Goal: Information Seeking & Learning: Learn about a topic

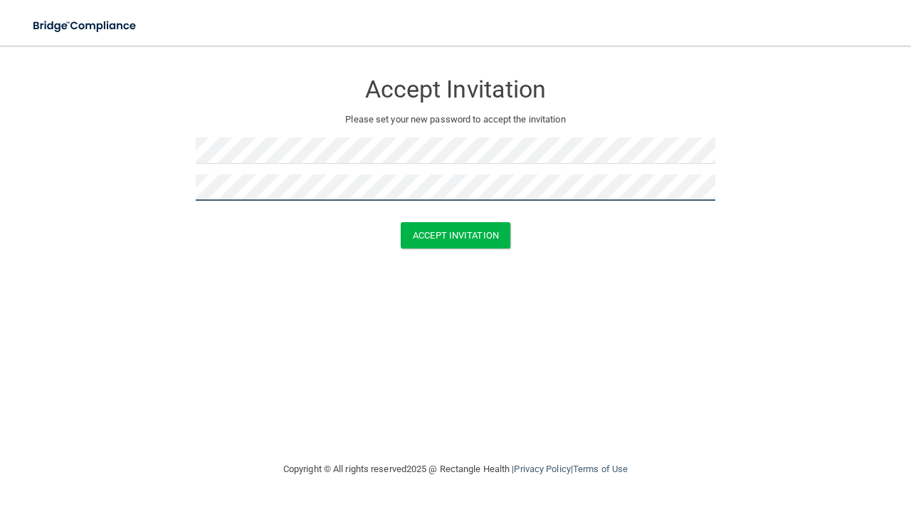
click at [401, 222] on button "Accept Invitation" at bounding box center [456, 235] width 110 height 26
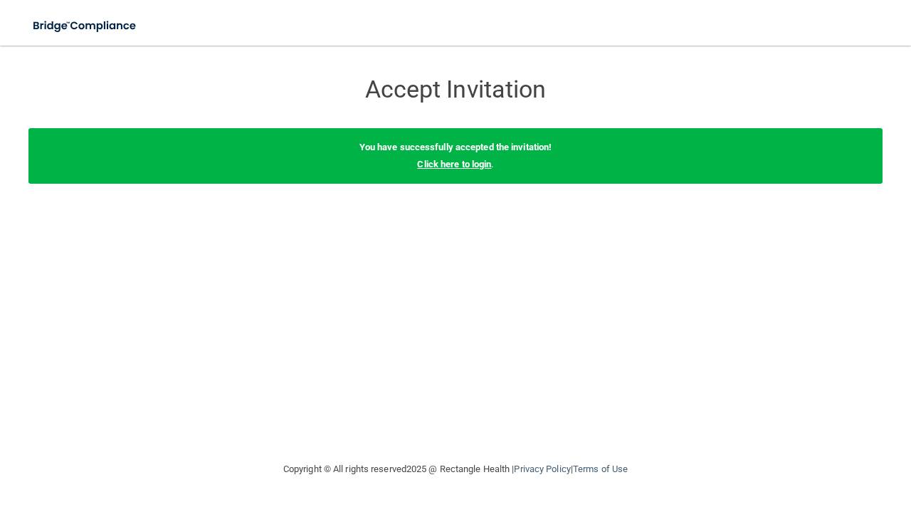
click at [465, 166] on link "Click here to login" at bounding box center [454, 164] width 74 height 11
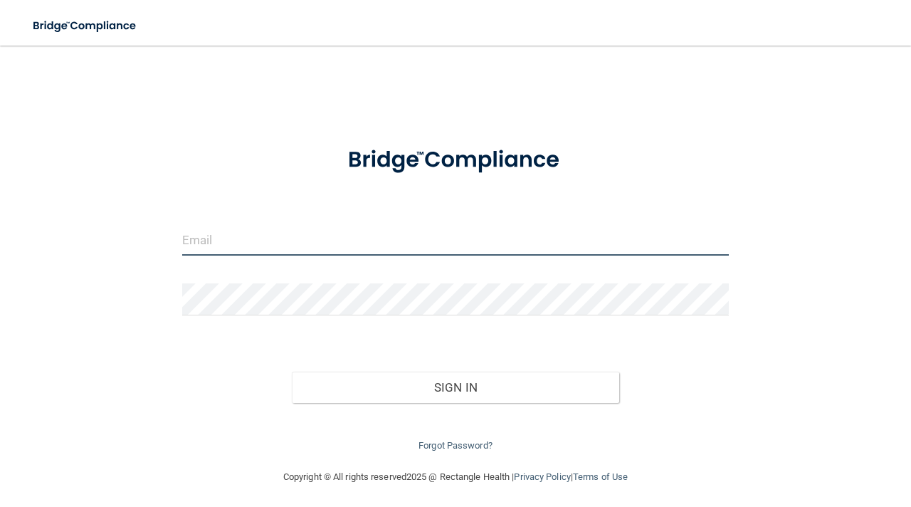
click at [366, 254] on input "email" at bounding box center [455, 240] width 547 height 32
type input "[EMAIL_ADDRESS][DOMAIN_NAME]"
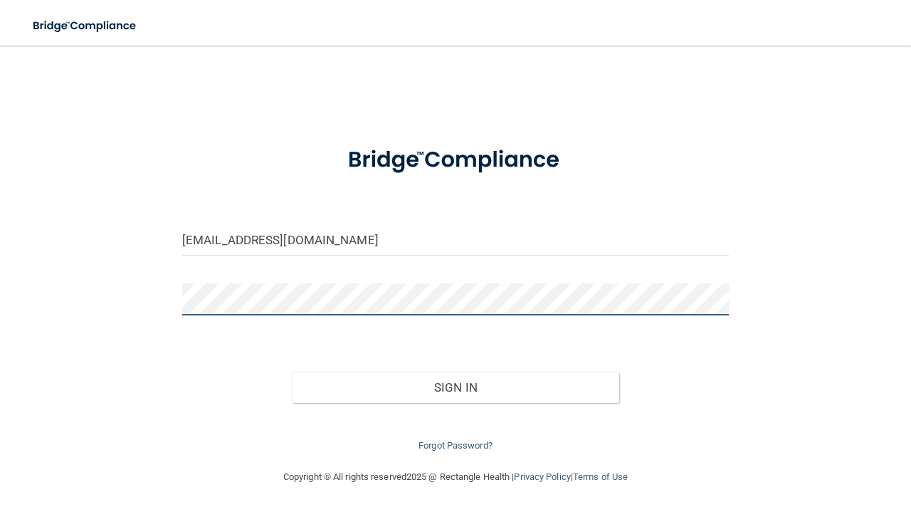
click at [292, 372] on button "Sign In" at bounding box center [456, 387] width 328 height 31
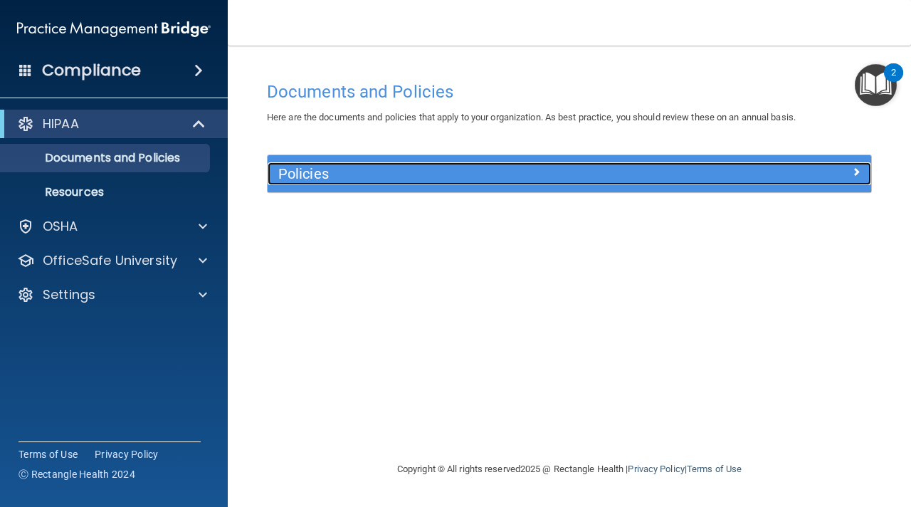
click at [705, 183] on div "Policies" at bounding box center [494, 173] width 453 height 23
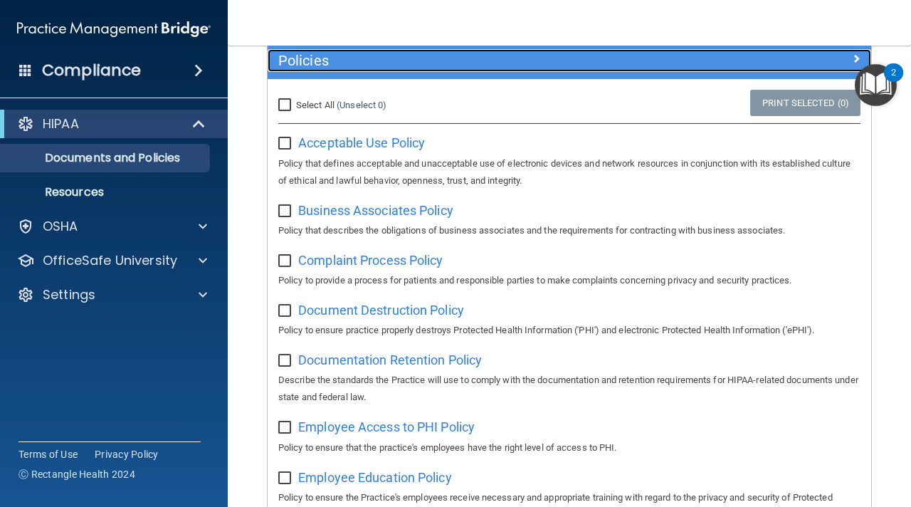
scroll to position [120, 0]
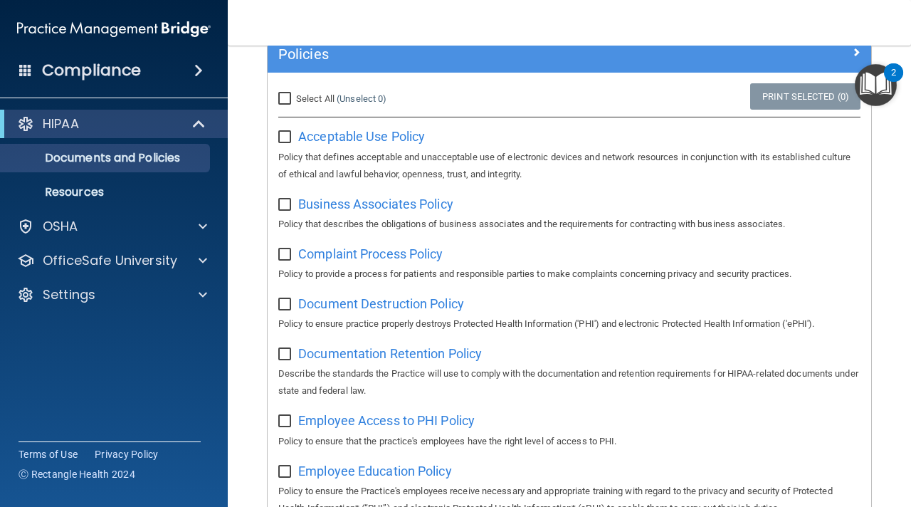
click at [290, 138] on input "checkbox" at bounding box center [286, 137] width 16 height 11
checkbox input "true"
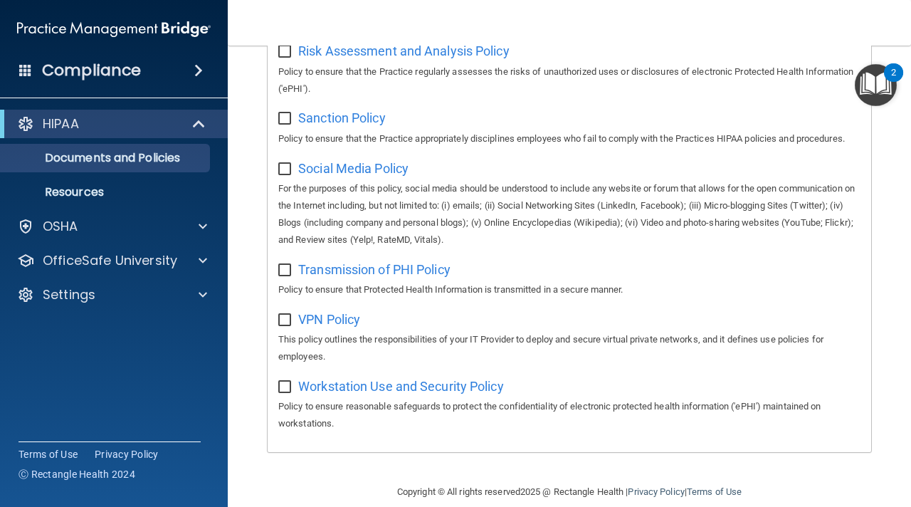
scroll to position [1101, 0]
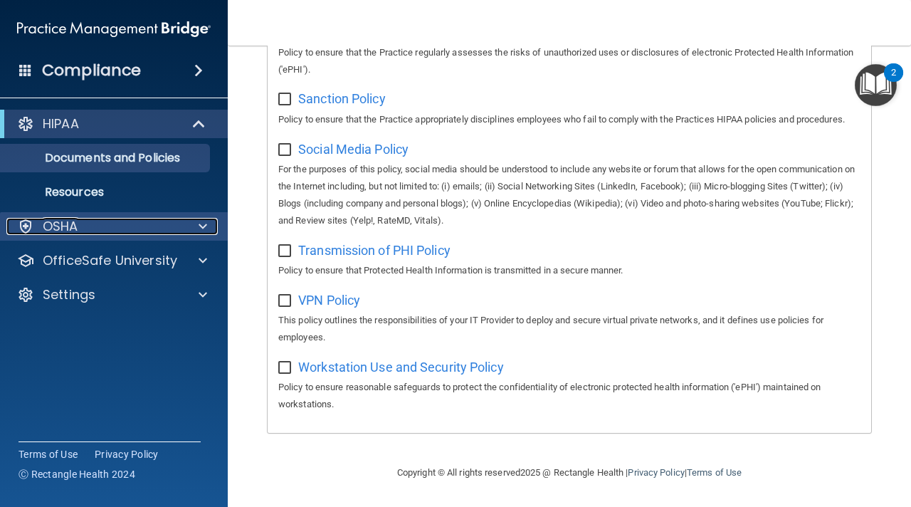
click at [142, 221] on div "OSHA" at bounding box center [94, 226] width 177 height 17
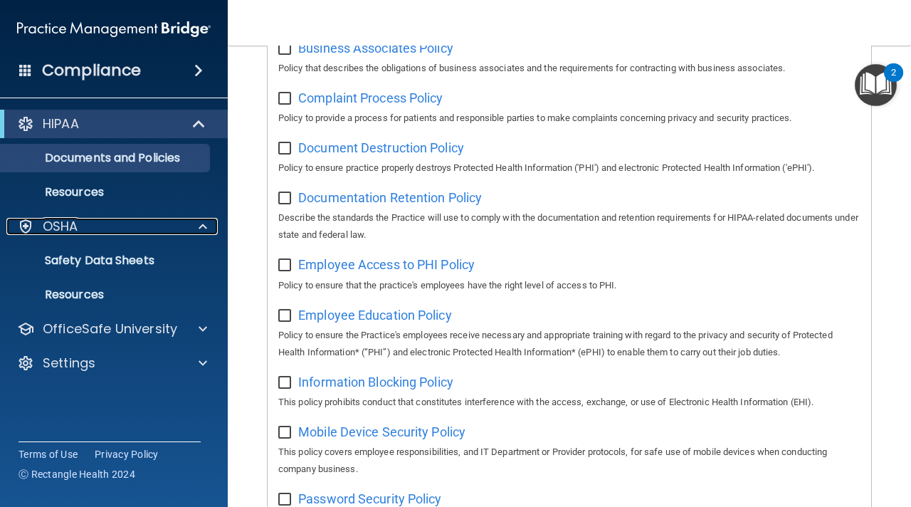
scroll to position [0, 0]
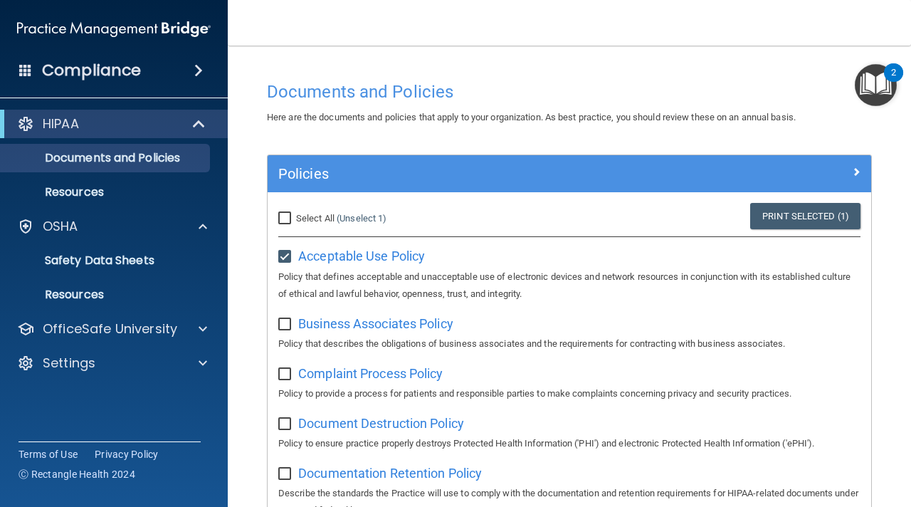
click at [886, 83] on img "Open Resource Center, 2 new notifications" at bounding box center [876, 85] width 42 height 42
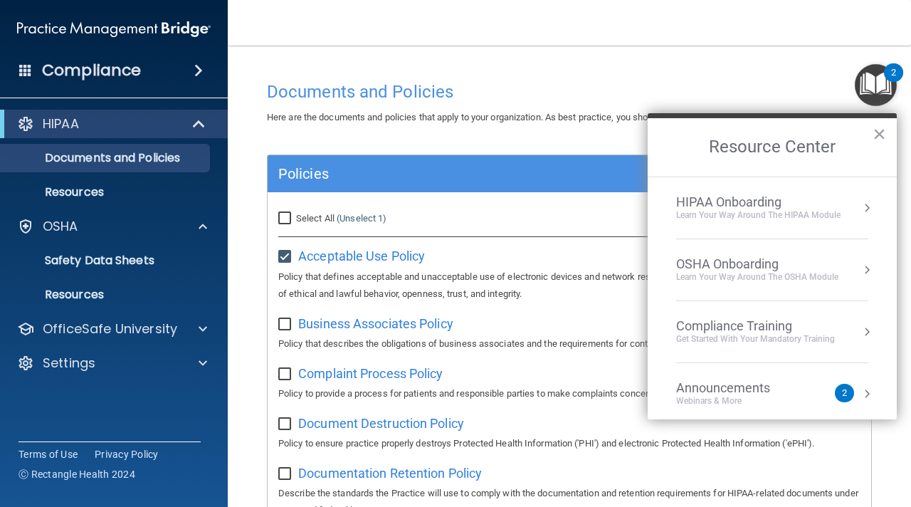
click at [749, 201] on div "HIPAA Onboarding" at bounding box center [758, 202] width 164 height 16
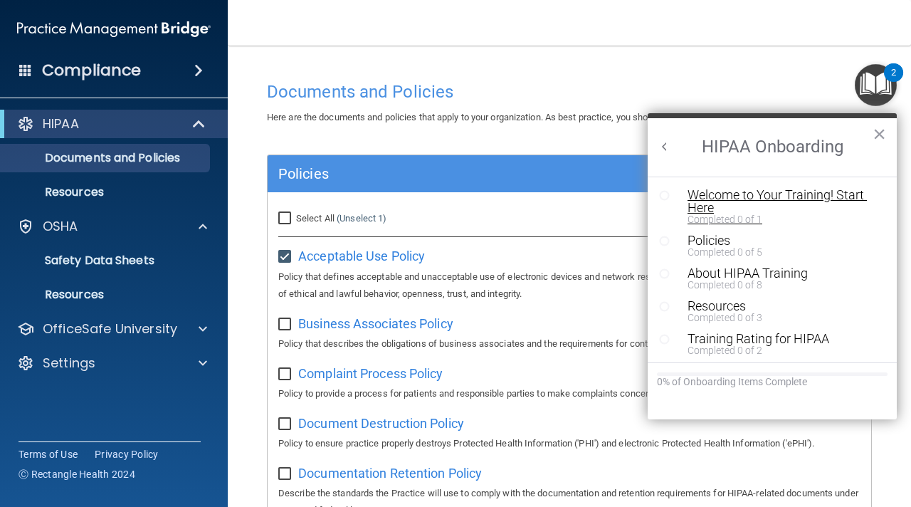
click at [702, 211] on div "Welcome to Your Training! Start Here" at bounding box center [783, 202] width 191 height 26
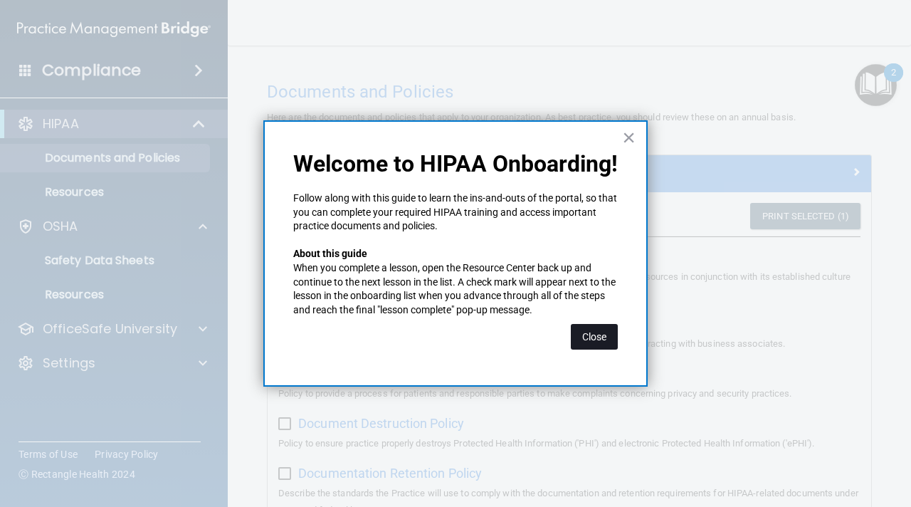
click at [584, 330] on button "Close" at bounding box center [594, 337] width 47 height 26
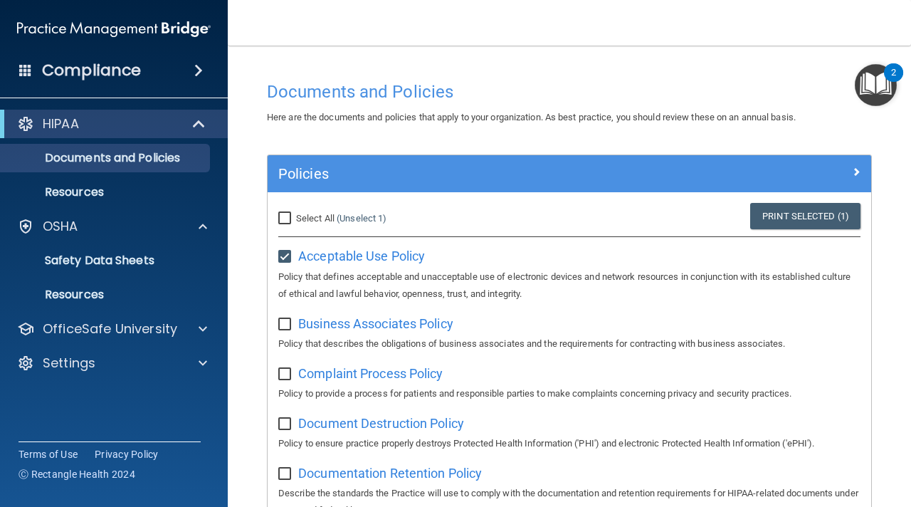
click at [870, 88] on img "Open Resource Center, 2 new notifications" at bounding box center [876, 85] width 42 height 42
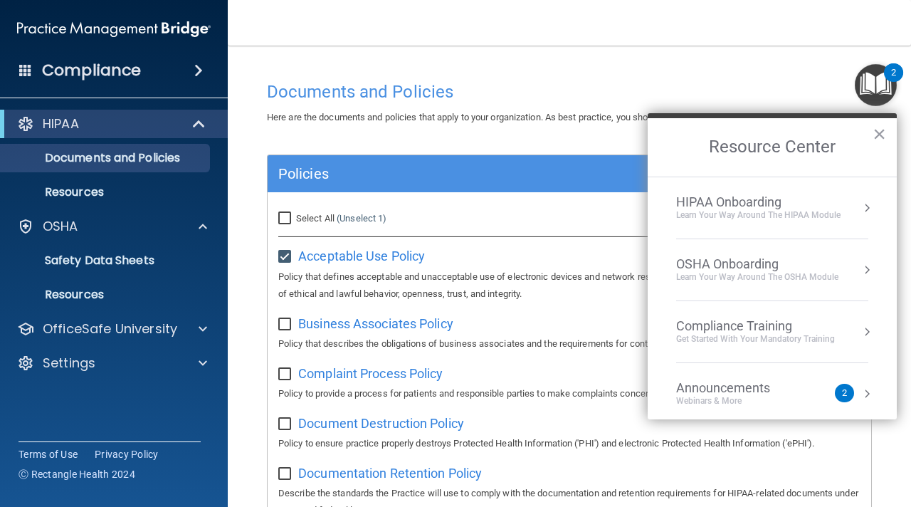
click at [764, 199] on div "HIPAA Onboarding" at bounding box center [758, 202] width 164 height 16
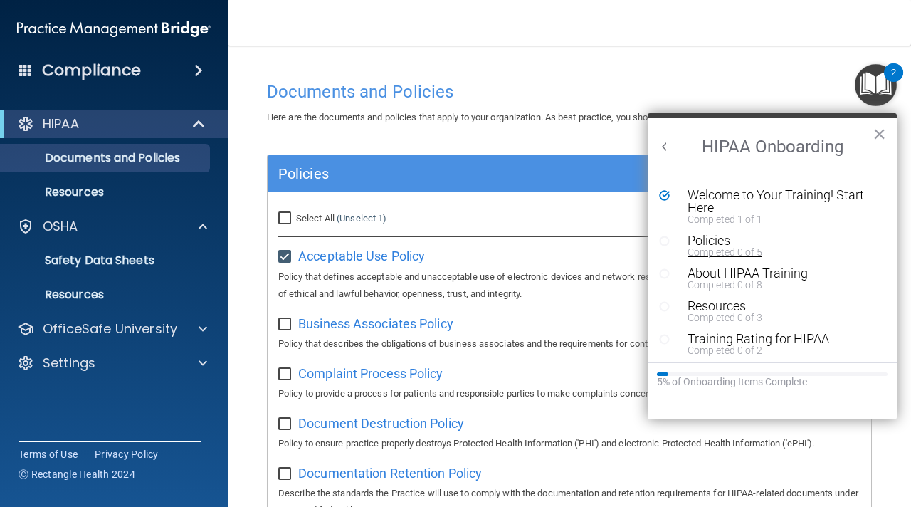
click at [703, 242] on div "Policies" at bounding box center [783, 240] width 191 height 13
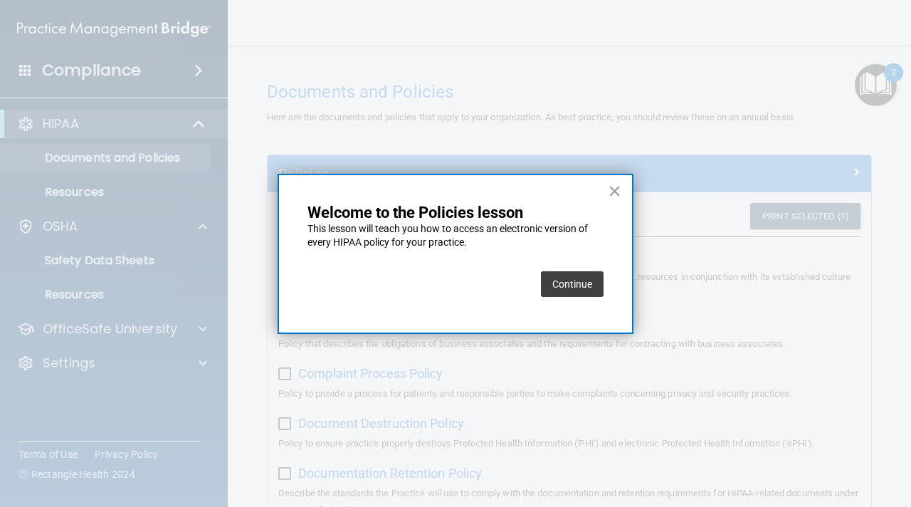
click at [589, 284] on button "Continue" at bounding box center [572, 284] width 63 height 26
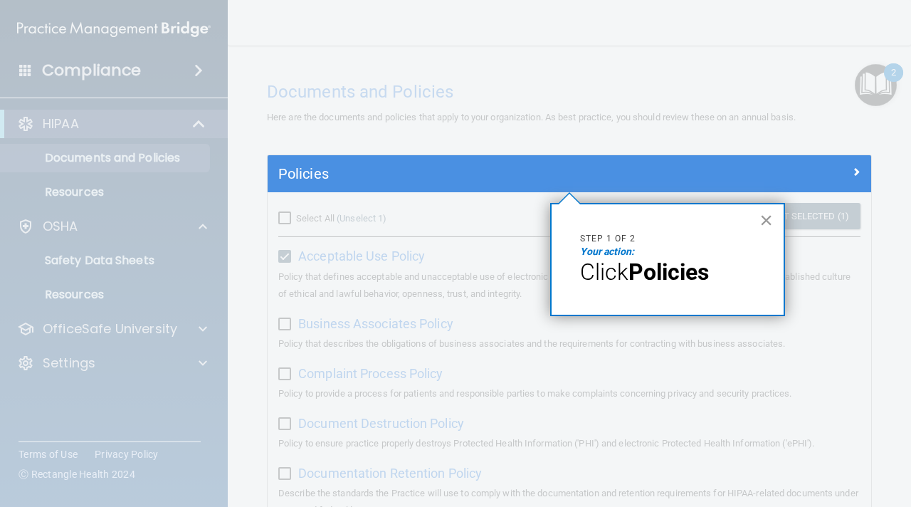
click at [768, 221] on button "×" at bounding box center [767, 220] width 14 height 23
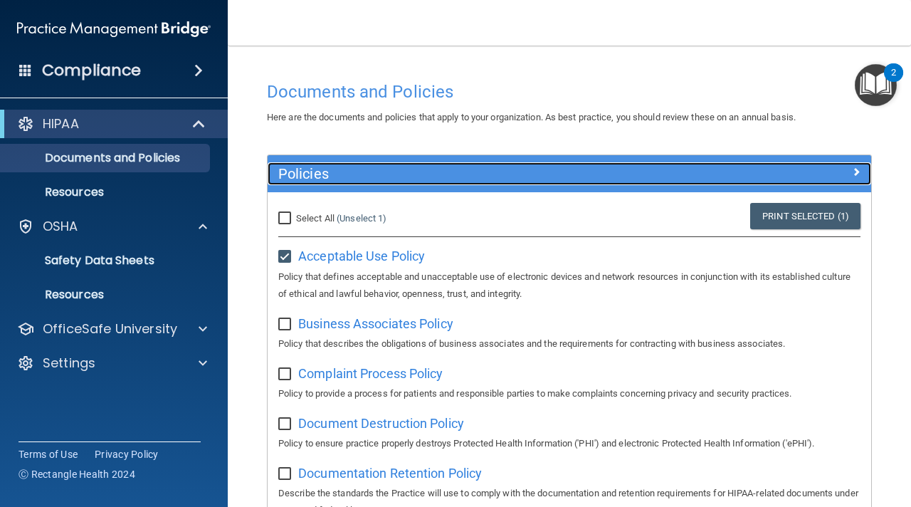
click at [528, 181] on h5 "Policies" at bounding box center [493, 174] width 431 height 16
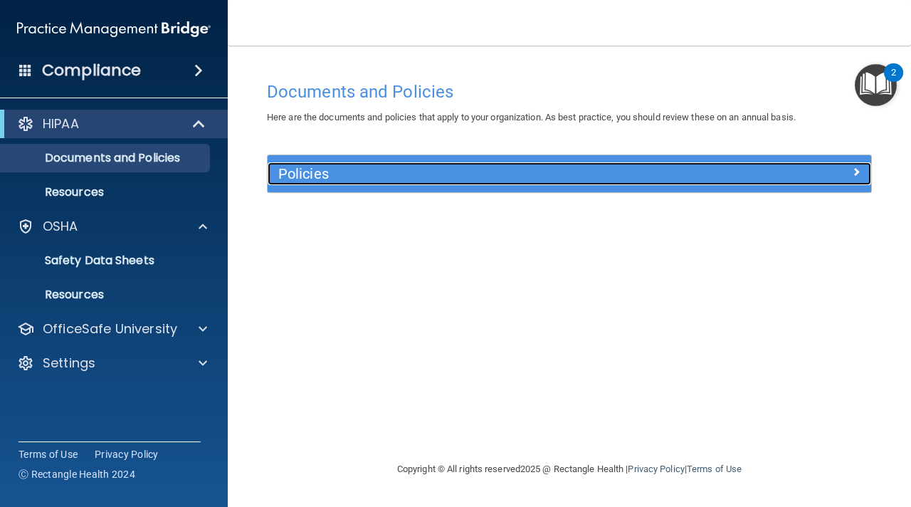
click at [528, 181] on h5 "Policies" at bounding box center [493, 174] width 431 height 16
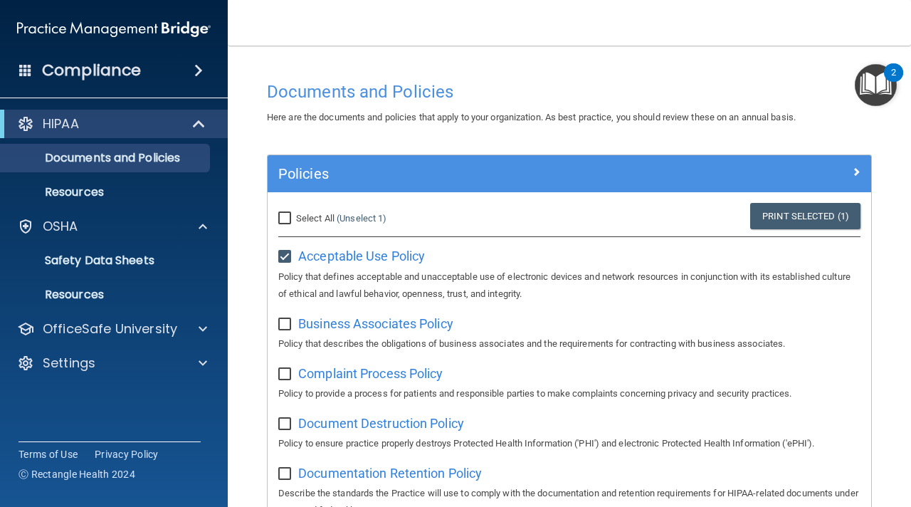
click at [288, 219] on input "Select All (Unselect 1) Unselect All" at bounding box center [286, 218] width 16 height 11
checkbox input "true"
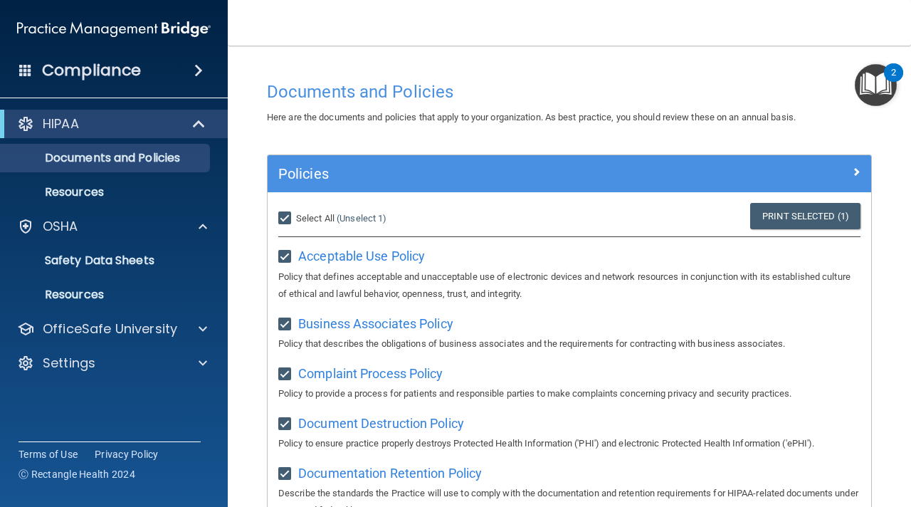
checkbox input "true"
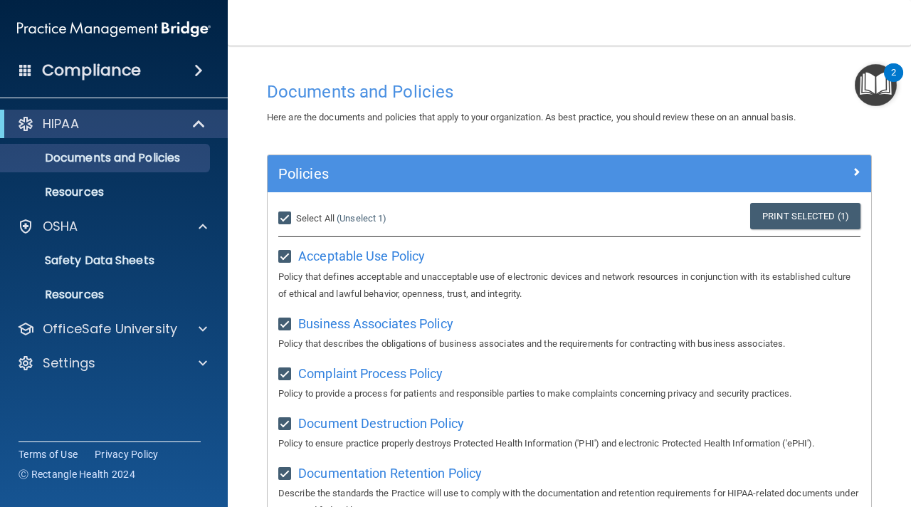
checkbox input "true"
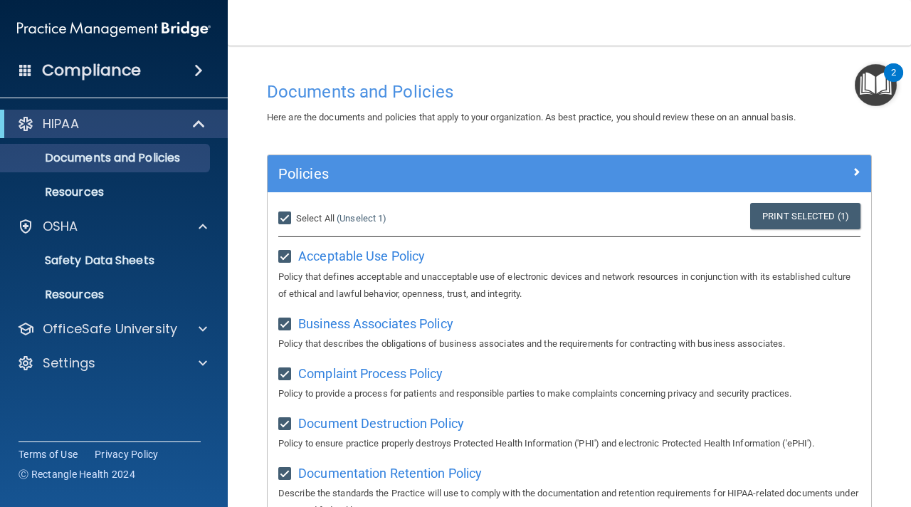
checkbox input "true"
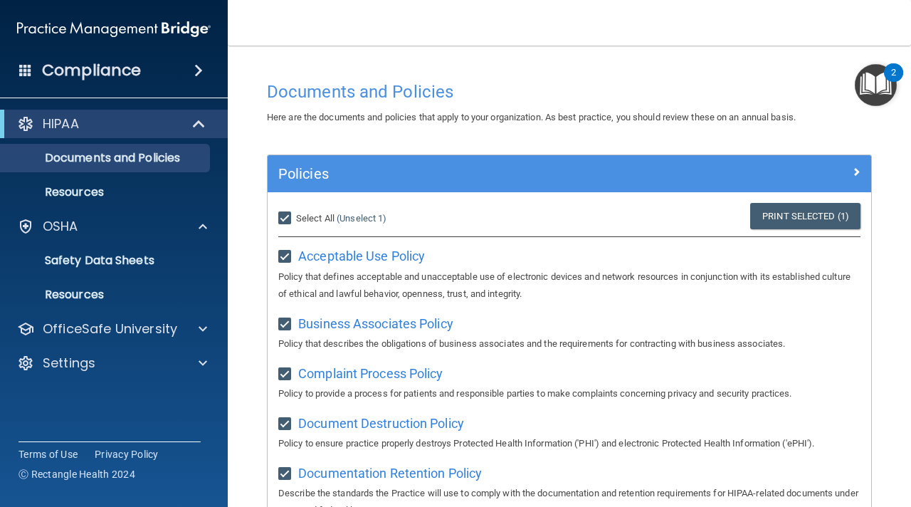
checkbox input "true"
click at [881, 85] on img "Open Resource Center, 2 new notifications" at bounding box center [876, 85] width 42 height 42
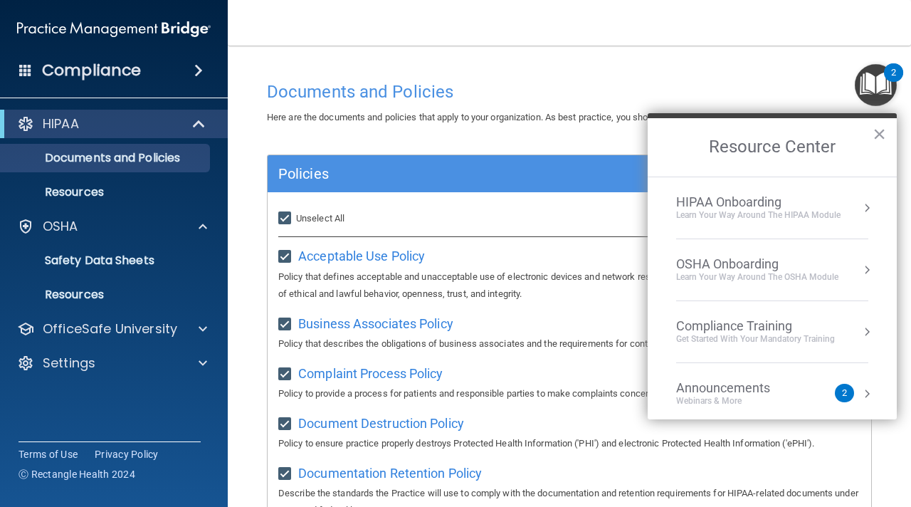
click at [754, 199] on div "HIPAA Onboarding" at bounding box center [758, 202] width 164 height 16
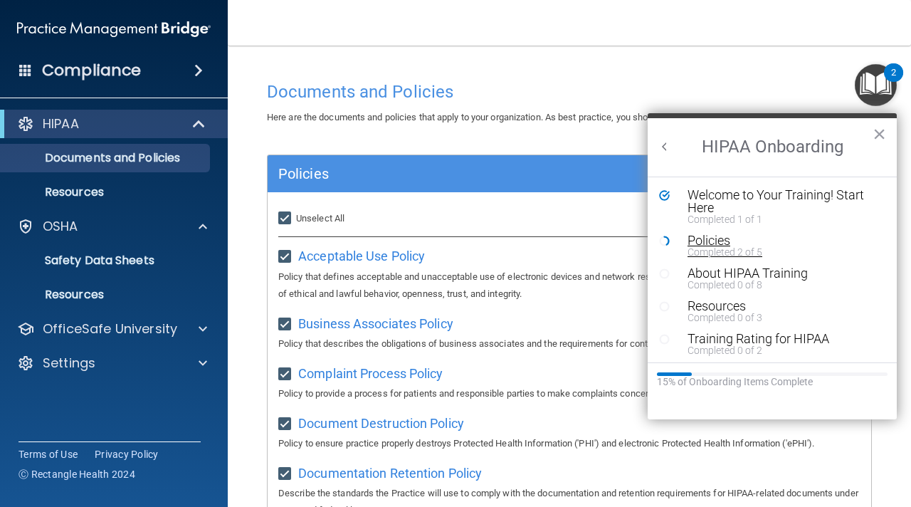
click at [703, 247] on div "Completed 2 of 5" at bounding box center [783, 252] width 191 height 10
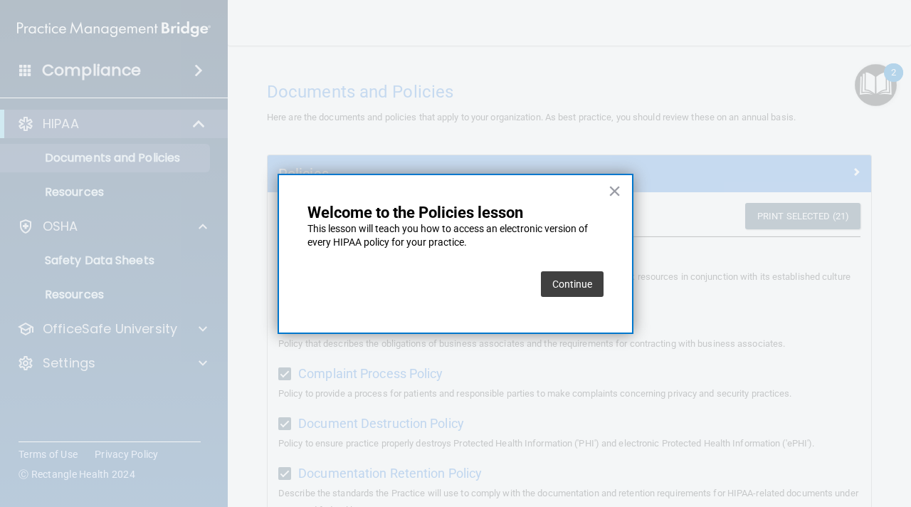
click at [564, 285] on button "Continue" at bounding box center [572, 284] width 63 height 26
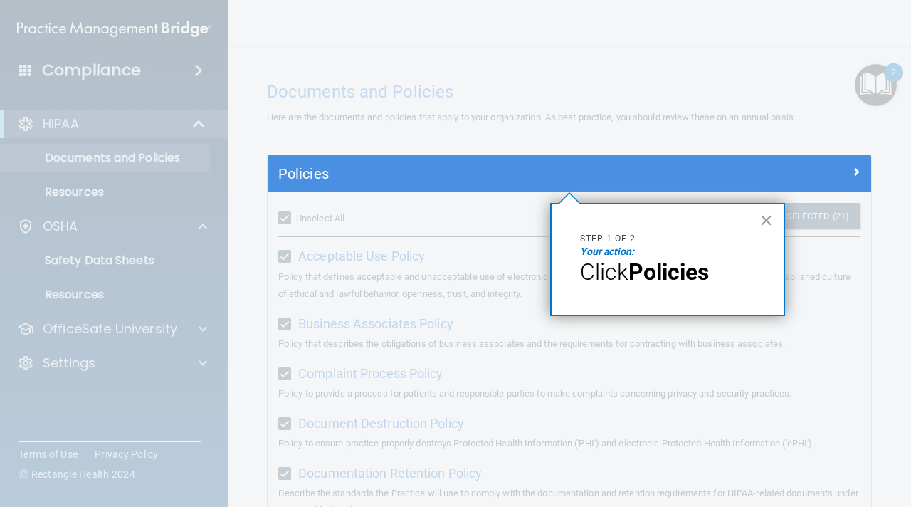
click at [597, 258] on span "Click" at bounding box center [604, 271] width 48 height 27
click at [626, 274] on span "Click" at bounding box center [604, 271] width 48 height 27
click at [663, 274] on strong "Policies" at bounding box center [669, 271] width 80 height 27
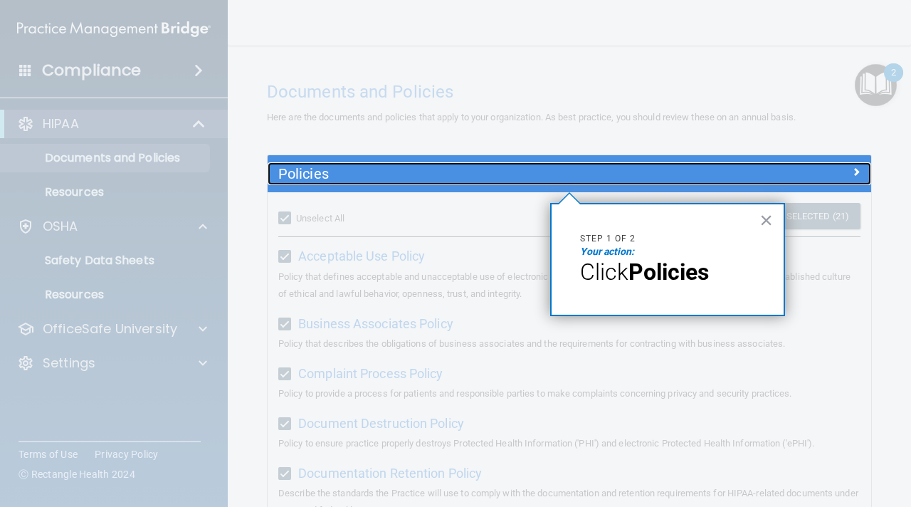
click at [308, 179] on h5 "Policies" at bounding box center [493, 174] width 431 height 16
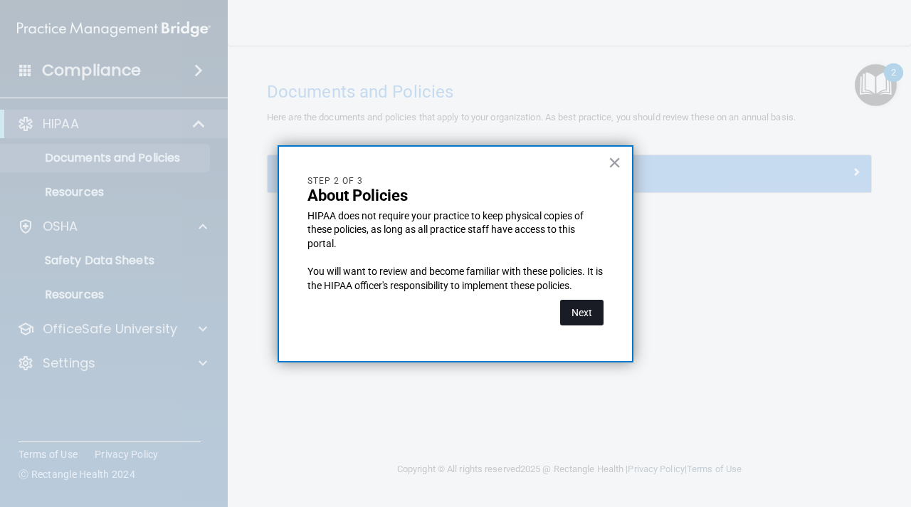
click at [575, 311] on button "Next" at bounding box center [581, 313] width 43 height 26
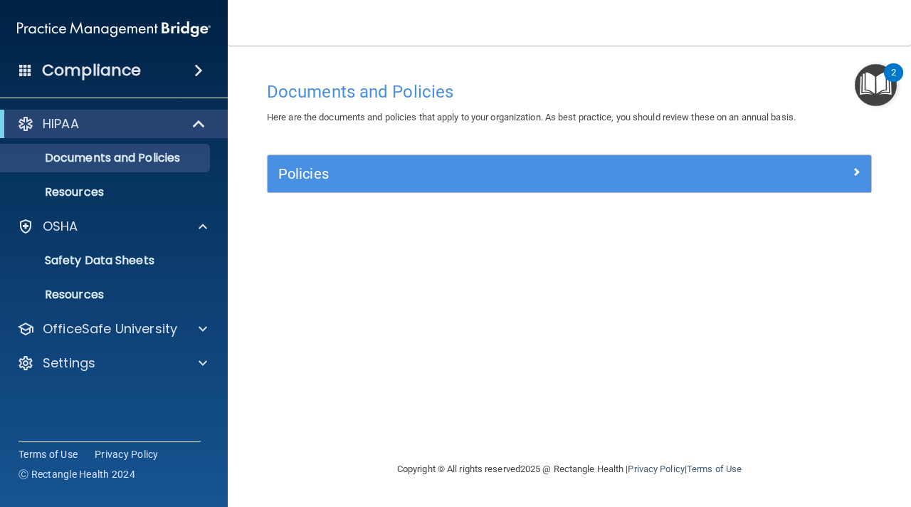
click at [881, 88] on img "Open Resource Center, 2 new notifications" at bounding box center [876, 85] width 42 height 42
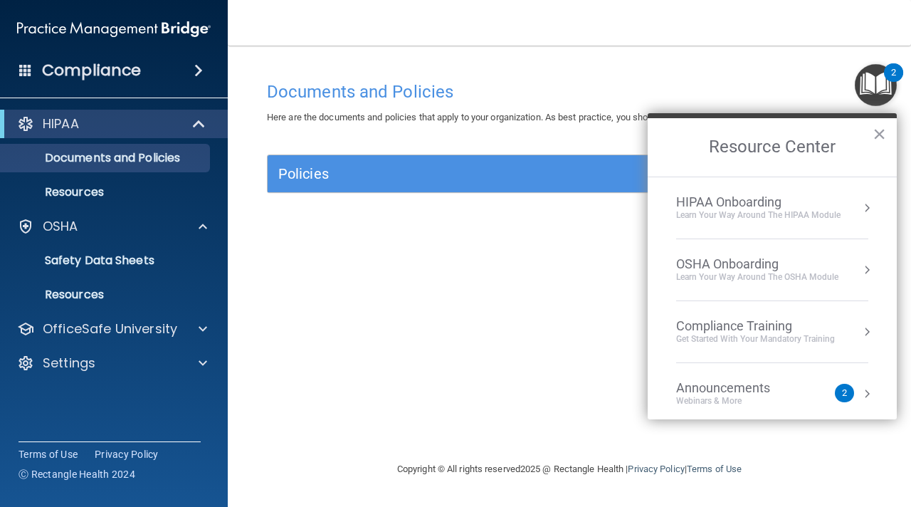
click at [745, 196] on div "HIPAA Onboarding" at bounding box center [758, 202] width 164 height 16
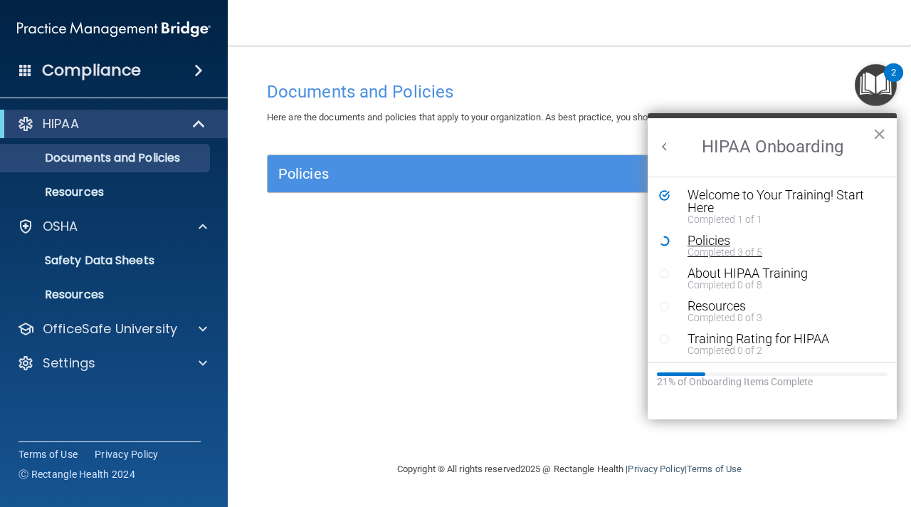
click at [710, 238] on div "Policies" at bounding box center [783, 240] width 191 height 13
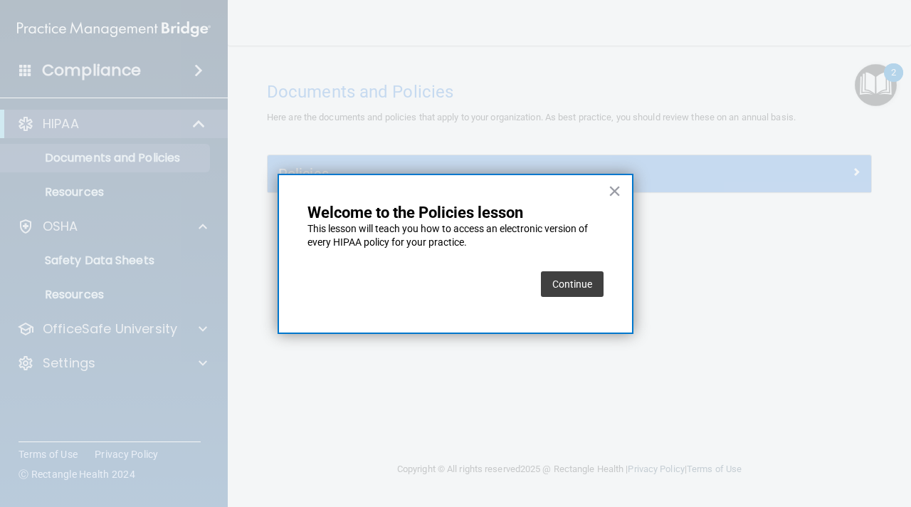
click at [591, 281] on button "Continue" at bounding box center [572, 284] width 63 height 26
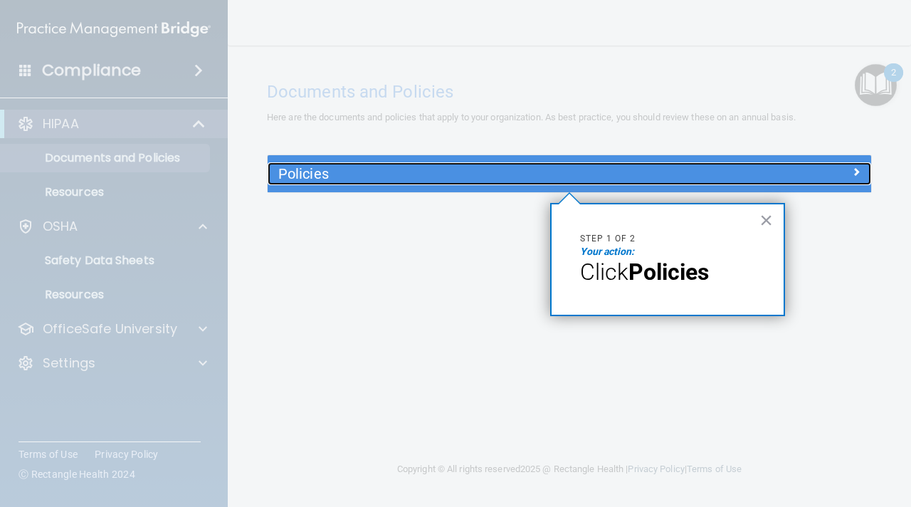
click at [308, 172] on h5 "Policies" at bounding box center [493, 174] width 431 height 16
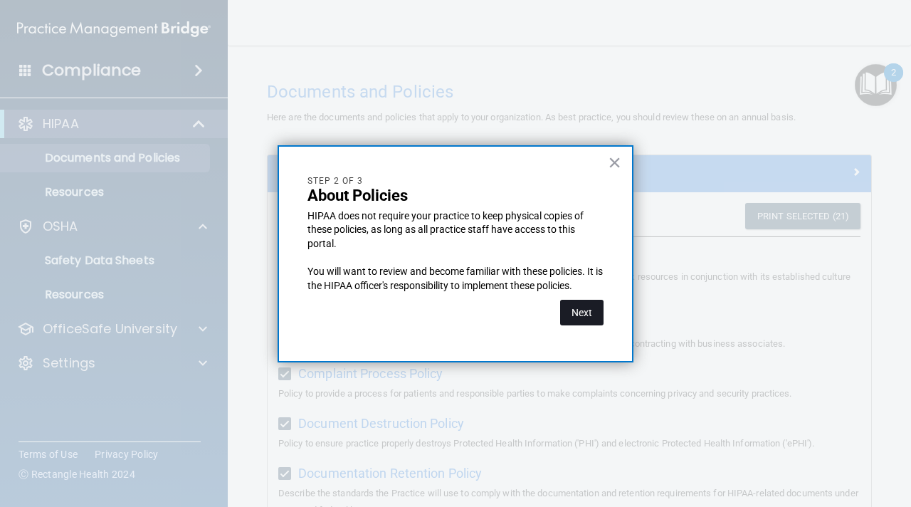
click at [577, 313] on button "Next" at bounding box center [581, 313] width 43 height 26
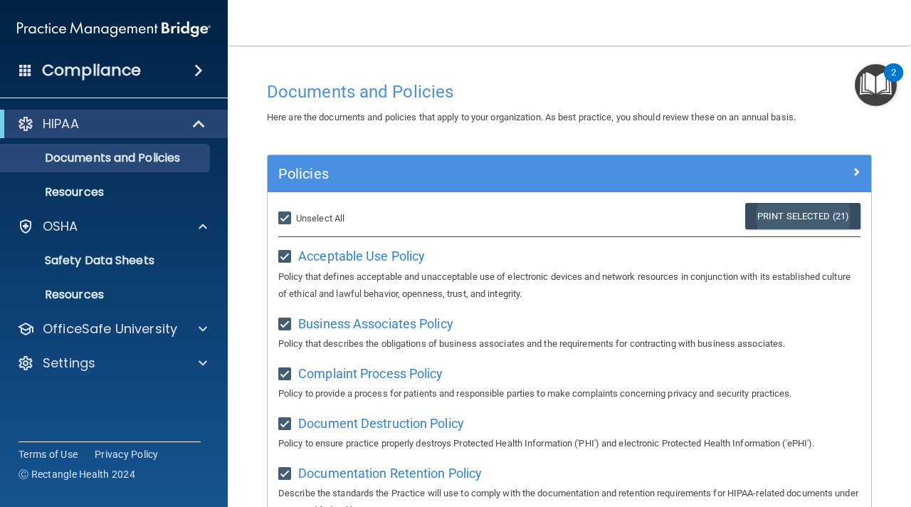
click at [814, 220] on link "Print Selected (21)" at bounding box center [802, 216] width 115 height 26
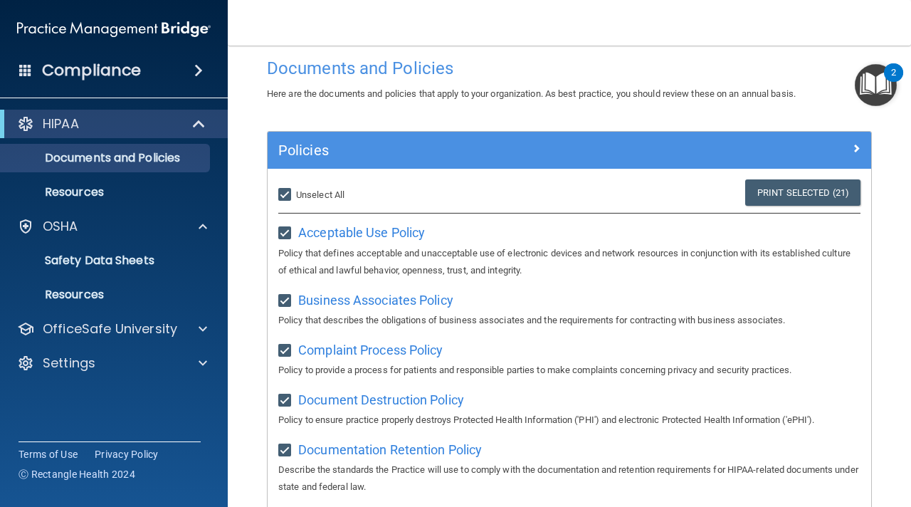
scroll to position [29, 0]
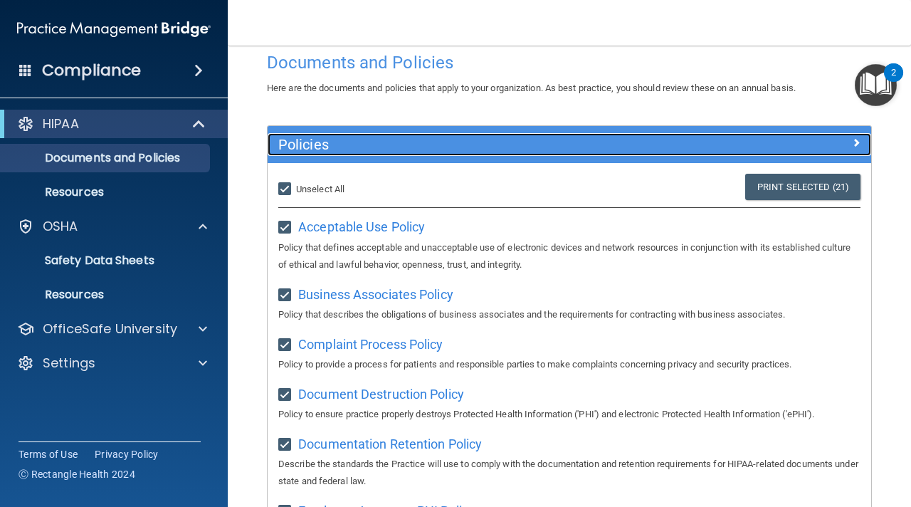
click at [775, 152] on div "Policies" at bounding box center [570, 144] width 604 height 23
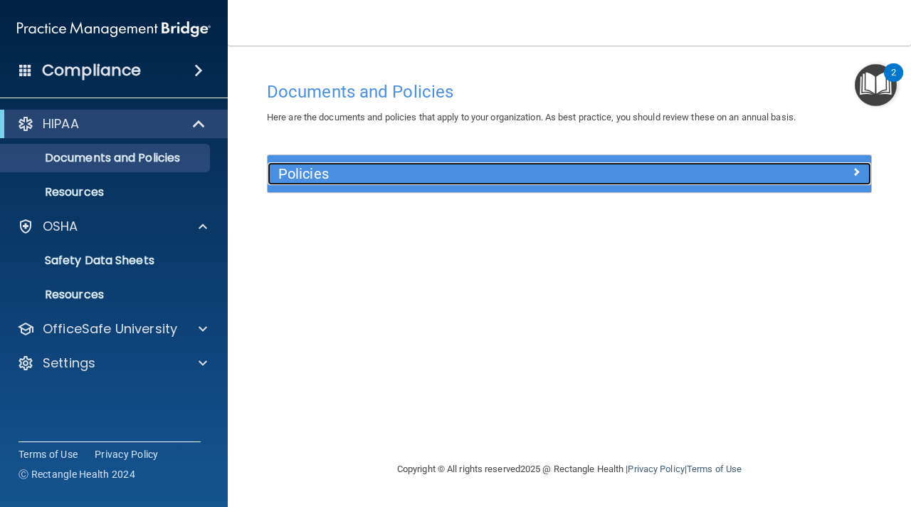
scroll to position [0, 0]
click at [515, 168] on h5 "Policies" at bounding box center [493, 174] width 431 height 16
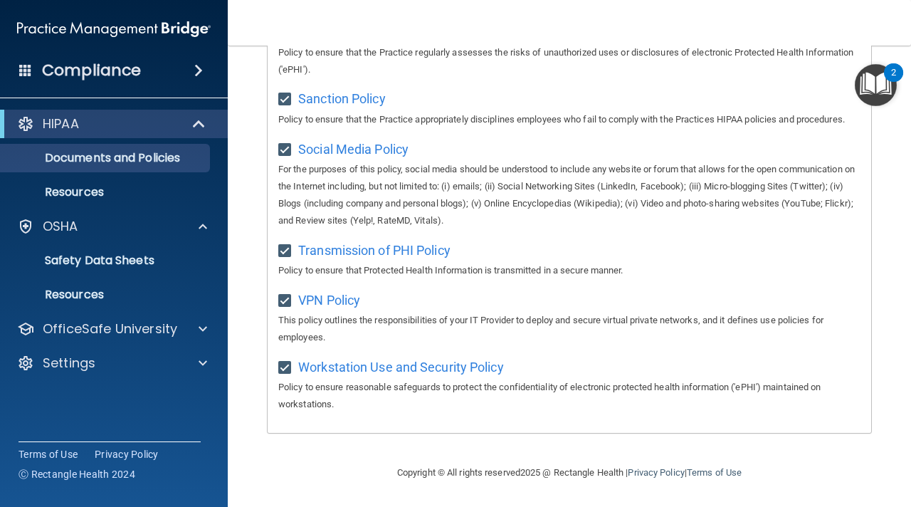
scroll to position [1101, 0]
click at [891, 82] on div "2" at bounding box center [893, 82] width 5 height 19
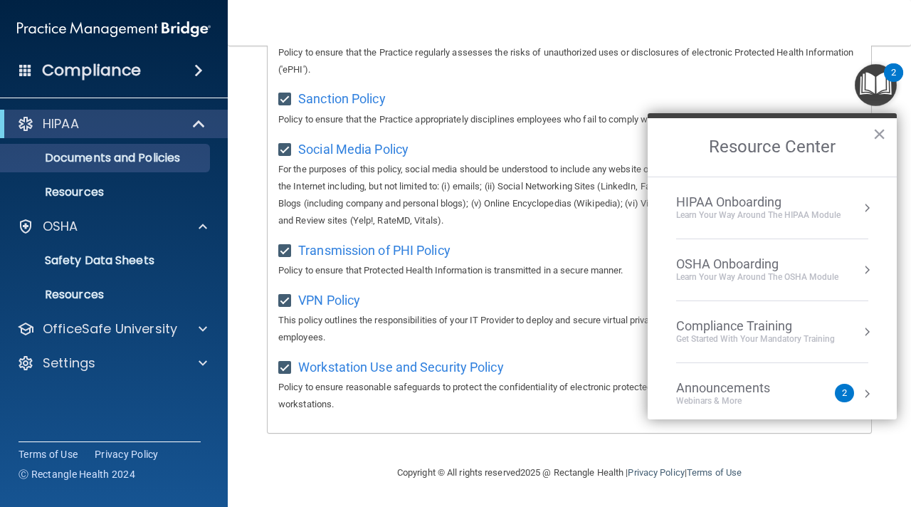
click at [760, 201] on div "HIPAA Onboarding" at bounding box center [758, 202] width 164 height 16
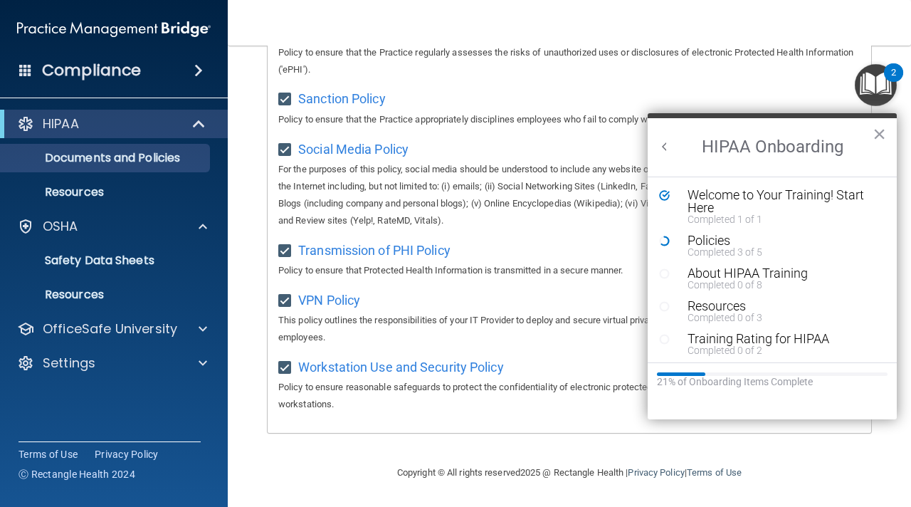
scroll to position [0, 0]
